Goal: Contribute content: Contribute content

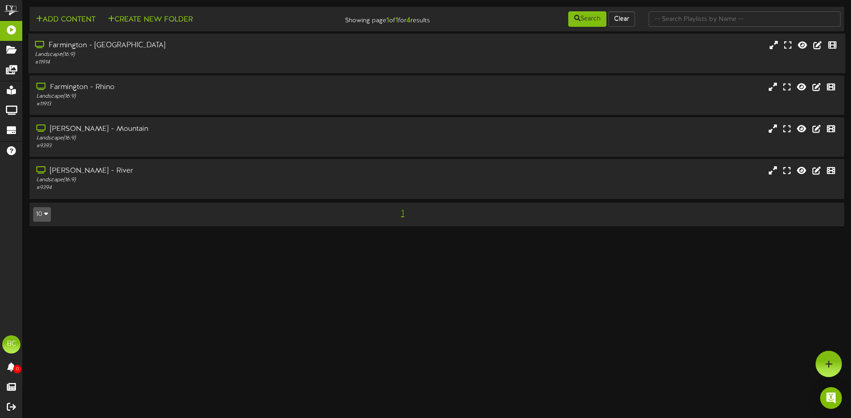
click at [75, 65] on div "# 11914" at bounding box center [198, 63] width 327 height 8
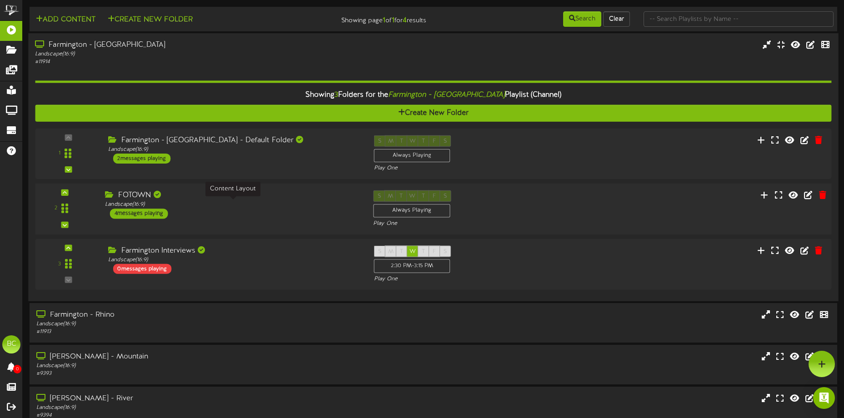
click at [200, 202] on div "Landscape ( 16:9 )" at bounding box center [232, 205] width 255 height 8
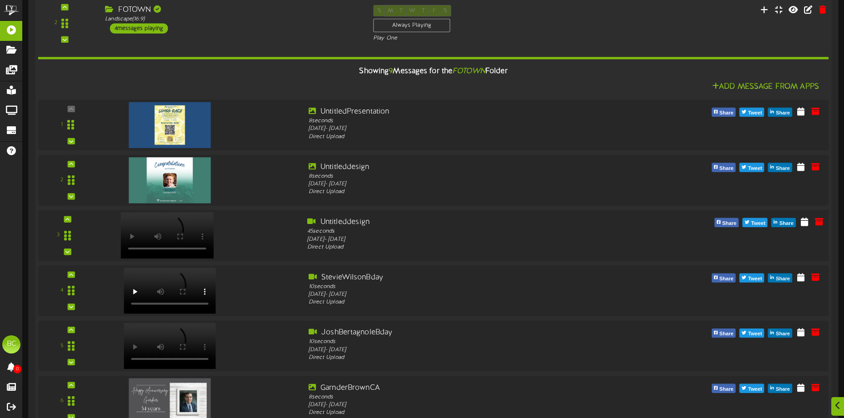
scroll to position [273, 0]
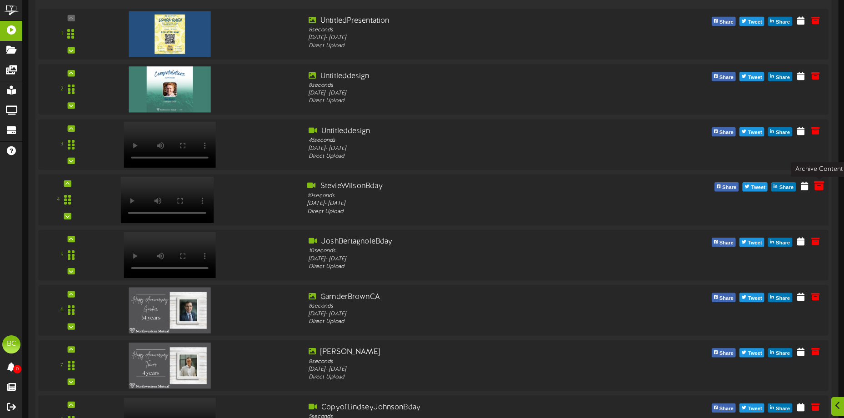
click at [818, 189] on icon at bounding box center [819, 186] width 10 height 10
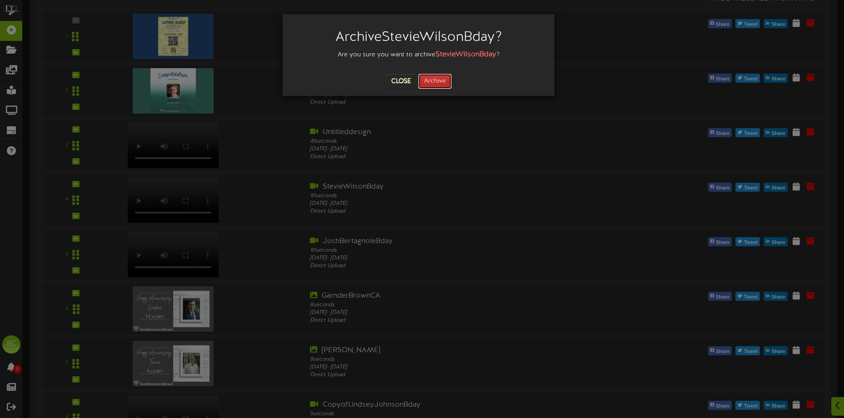
click at [426, 86] on button "Archive" at bounding box center [435, 81] width 34 height 15
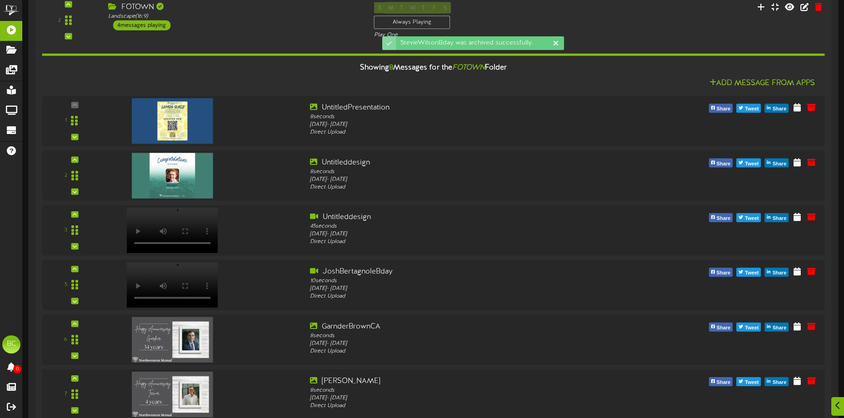
scroll to position [187, 0]
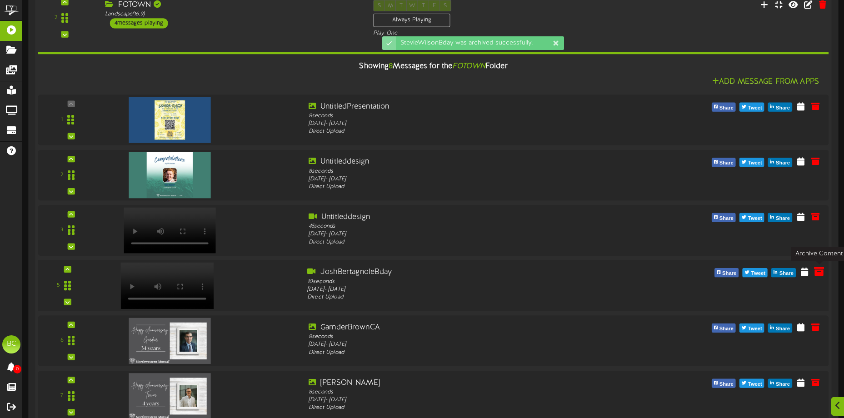
click at [818, 272] on icon at bounding box center [819, 272] width 10 height 10
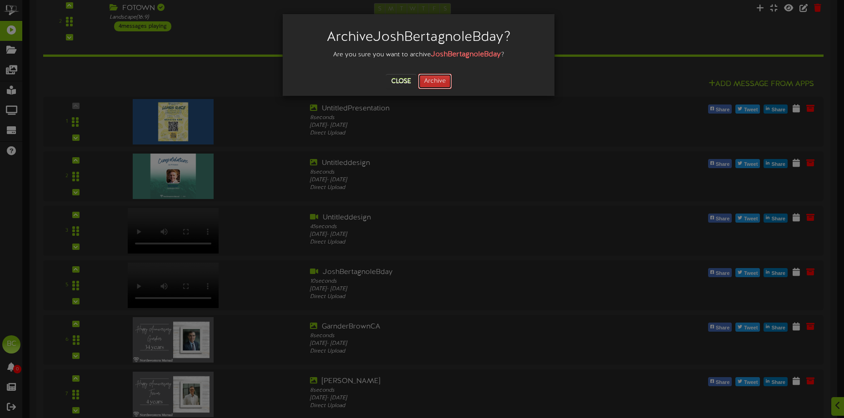
click at [439, 84] on button "Archive" at bounding box center [435, 81] width 34 height 15
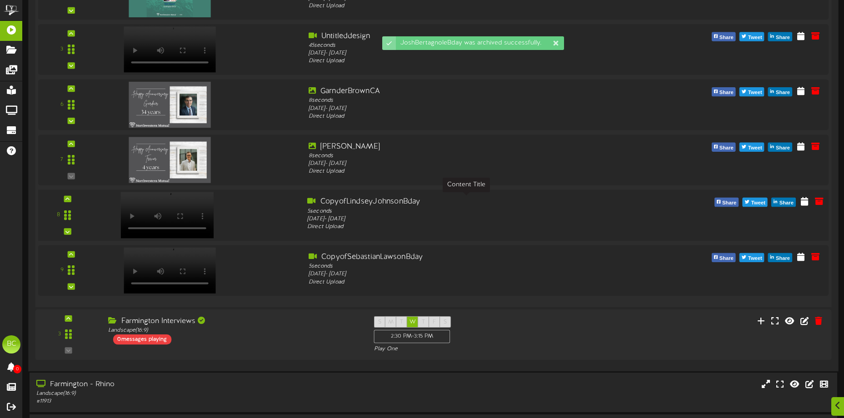
scroll to position [369, 0]
click at [819, 205] on icon at bounding box center [819, 200] width 10 height 10
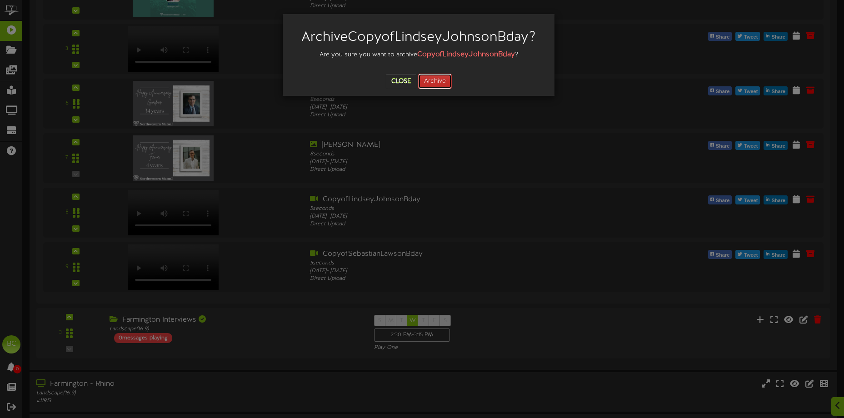
click at [440, 87] on button "Archive" at bounding box center [435, 81] width 34 height 15
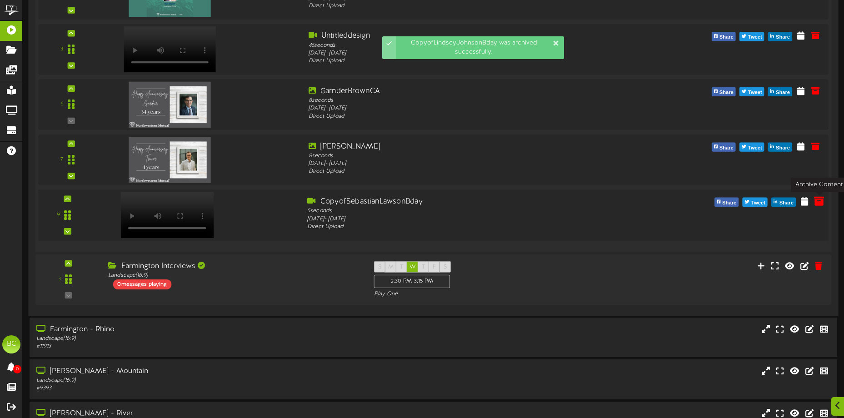
click at [823, 205] on icon at bounding box center [819, 201] width 10 height 10
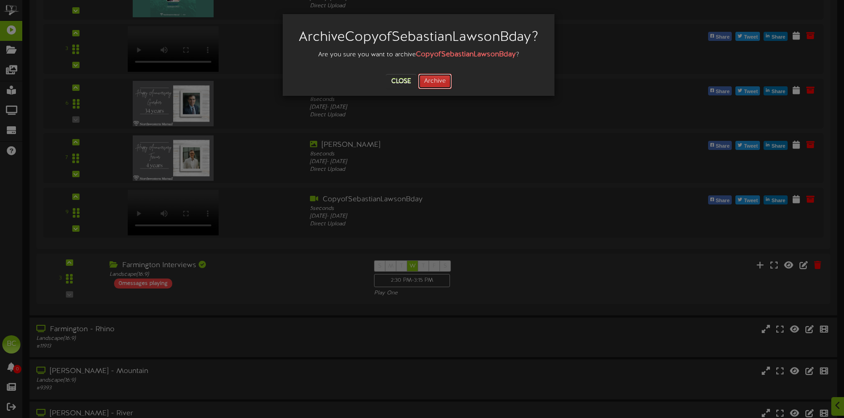
click at [437, 83] on button "Archive" at bounding box center [435, 81] width 34 height 15
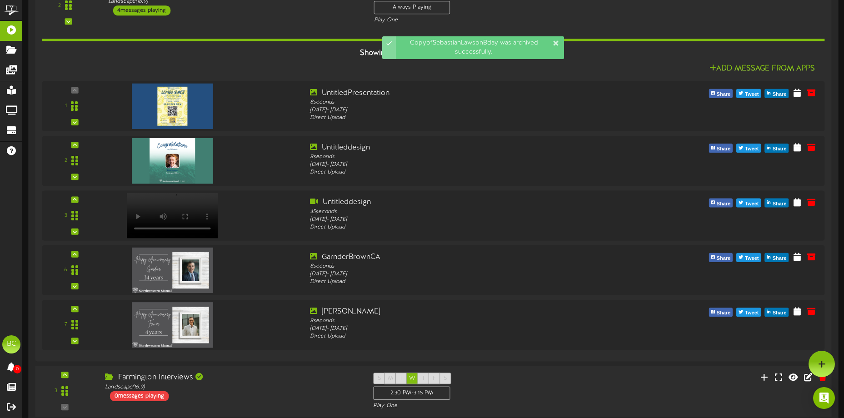
scroll to position [187, 0]
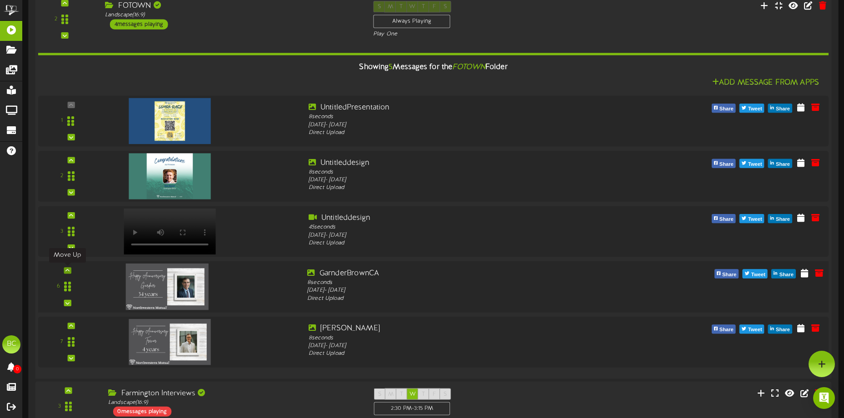
click at [67, 269] on icon at bounding box center [67, 270] width 4 height 5
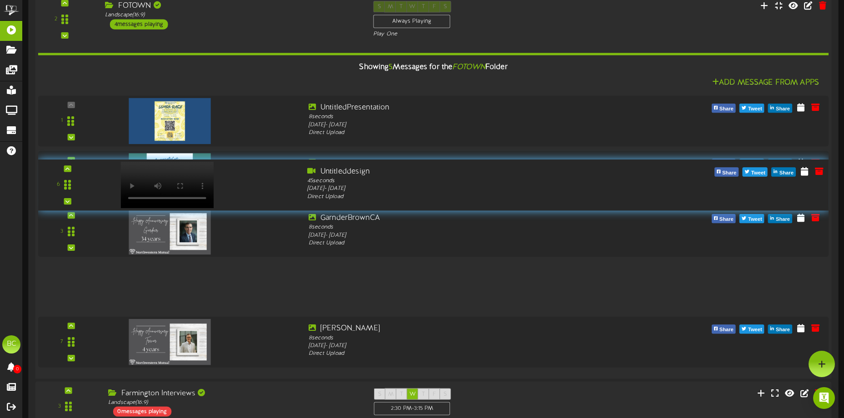
drag, startPoint x: 64, startPoint y: 287, endPoint x: 55, endPoint y: 186, distance: 101.3
click at [55, 186] on div "6" at bounding box center [67, 184] width 53 height 37
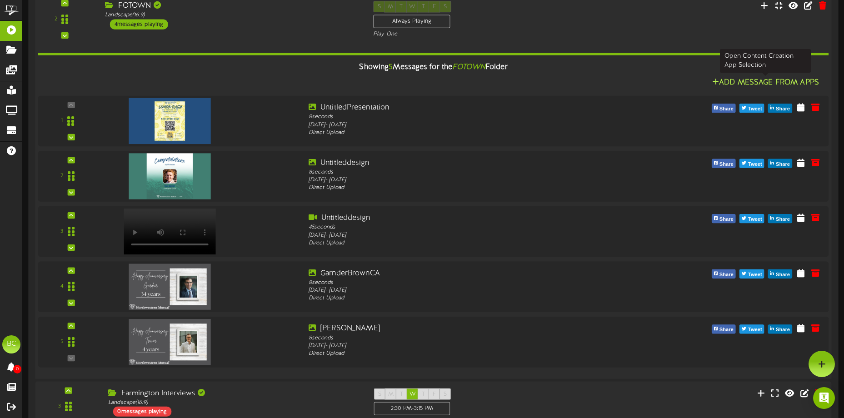
click at [738, 83] on button "Add Message From Apps" at bounding box center [765, 82] width 112 height 11
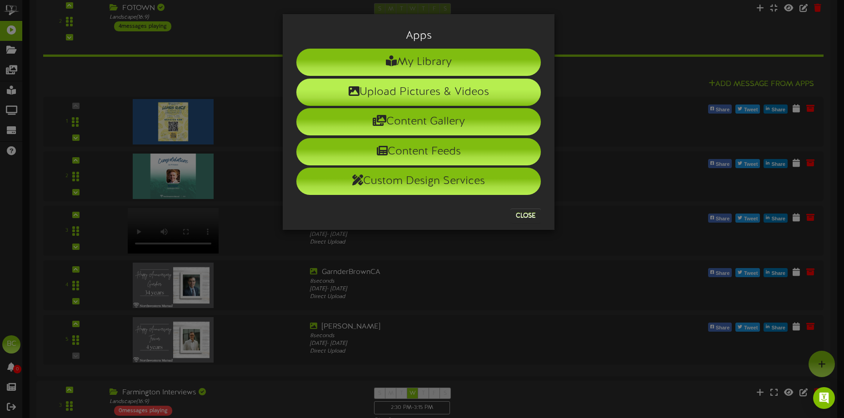
click at [409, 88] on li "Upload Pictures & Videos" at bounding box center [418, 92] width 245 height 27
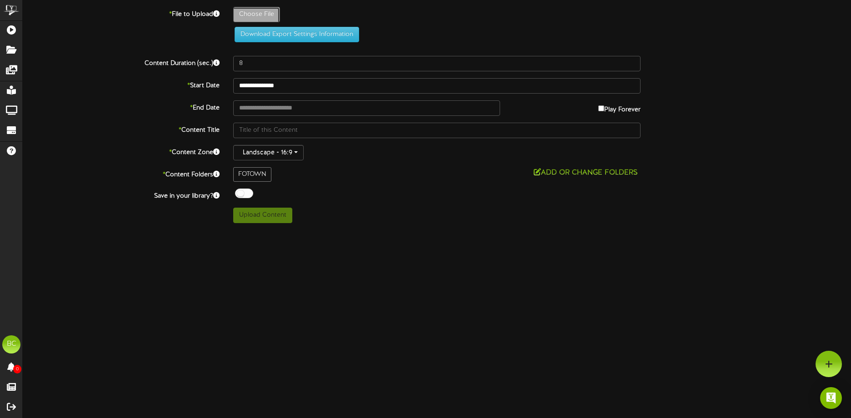
type input "**********"
type input "SteveyBirthday-814"
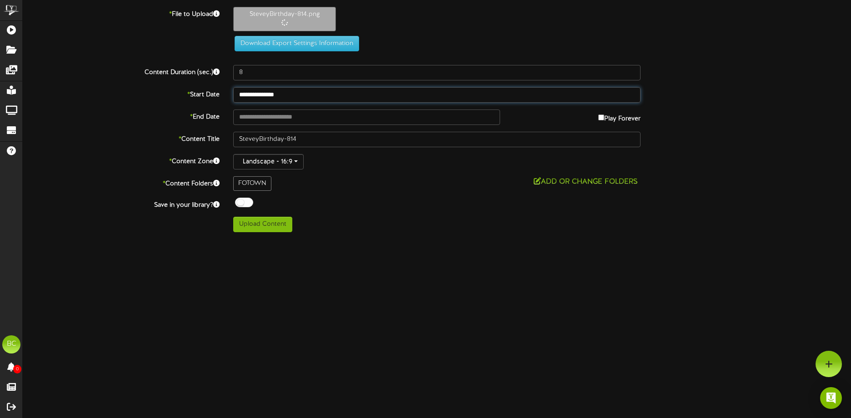
click at [298, 95] on input "**********" at bounding box center [436, 94] width 407 height 15
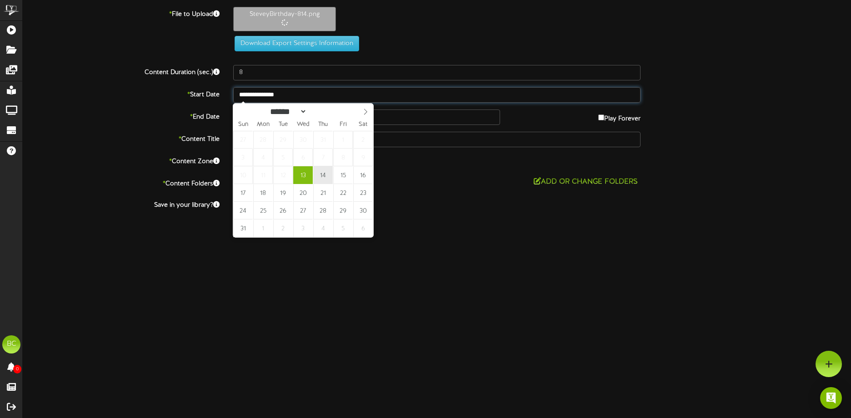
type input "**********"
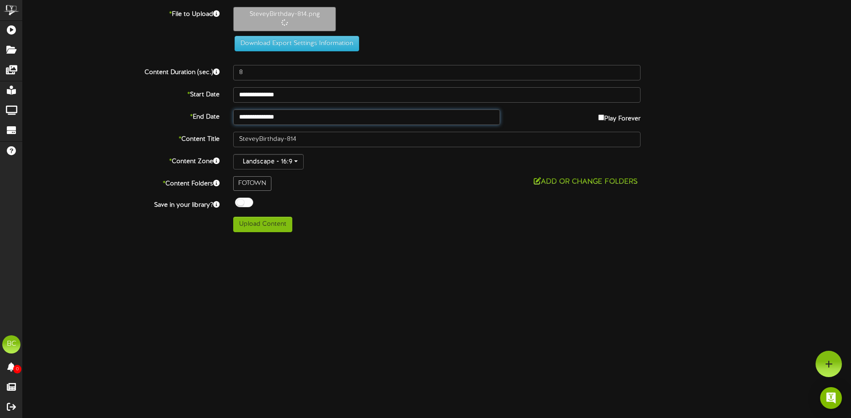
click at [322, 122] on input "**********" at bounding box center [366, 117] width 267 height 15
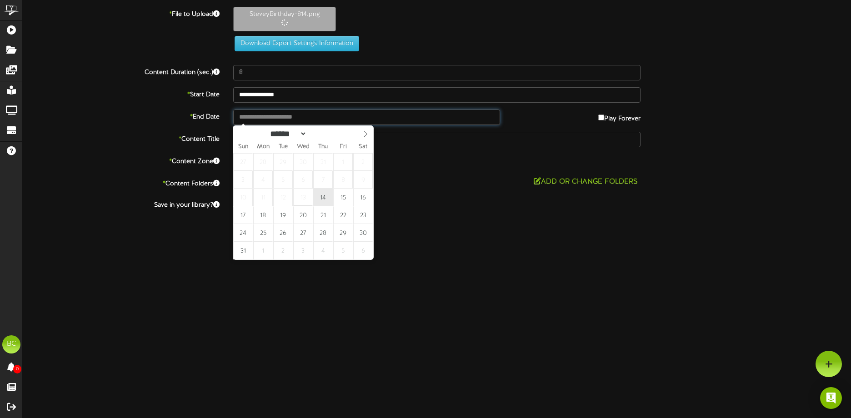
type input "**********"
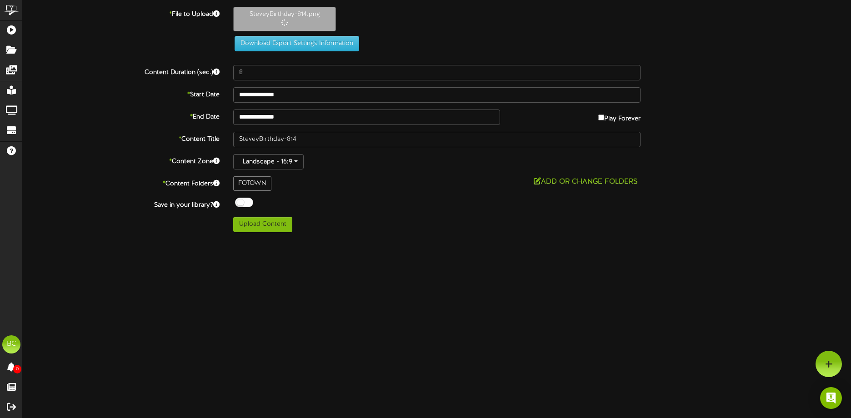
click at [369, 203] on div "Off On" at bounding box center [436, 204] width 407 height 12
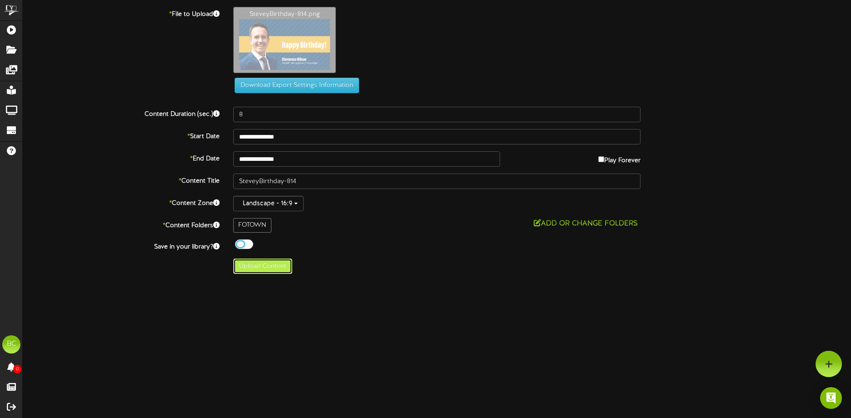
click at [255, 265] on button "Upload Content" at bounding box center [262, 266] width 59 height 15
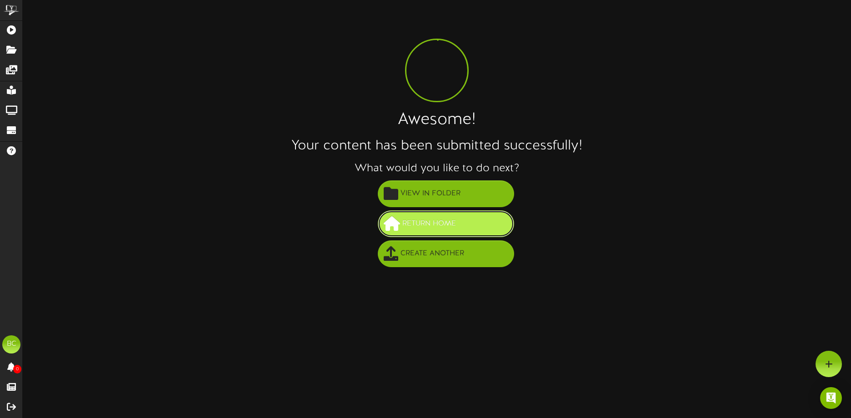
click at [437, 224] on span "Return Home" at bounding box center [429, 223] width 58 height 15
